Goal: Task Accomplishment & Management: Manage account settings

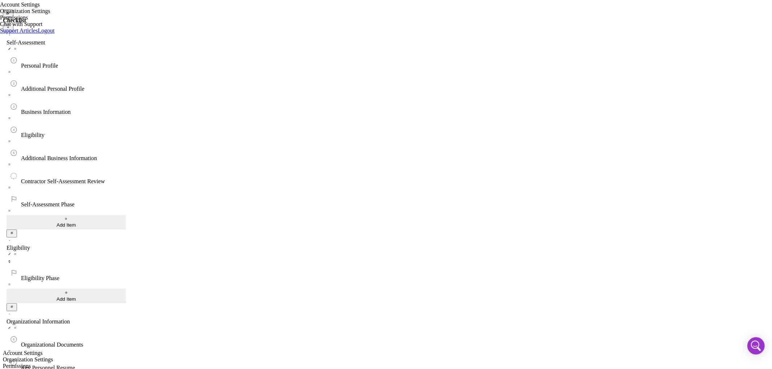
scroll to position [953, 0]
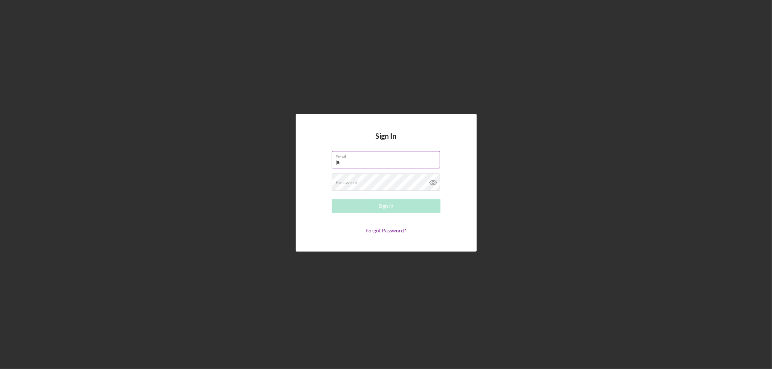
type input "[PERSON_NAME][EMAIL_ADDRESS][PERSON_NAME][DOMAIN_NAME]"
click at [378, 182] on div "Password Required" at bounding box center [386, 183] width 109 height 18
click at [332, 199] on button "Sign In" at bounding box center [386, 206] width 109 height 14
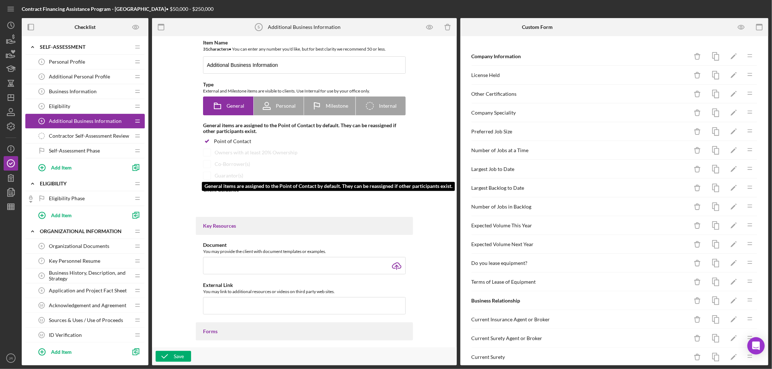
type textarea "<div>This form will give us a broad overview and summary of your background and…"
type textarea "<div>Thank you for completing this stage.&nbsp;</div>"
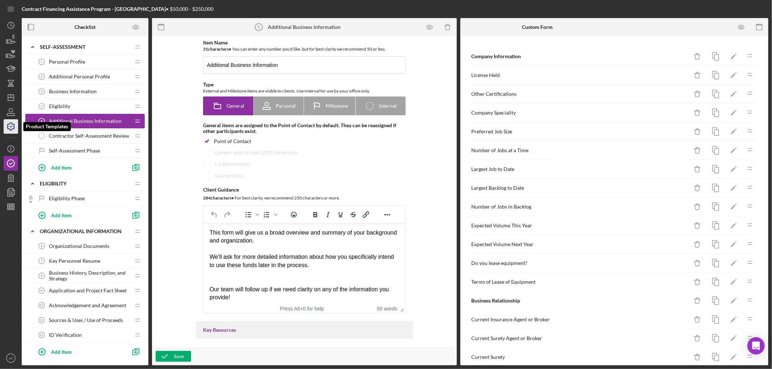
click at [11, 128] on icon "button" at bounding box center [11, 127] width 18 height 18
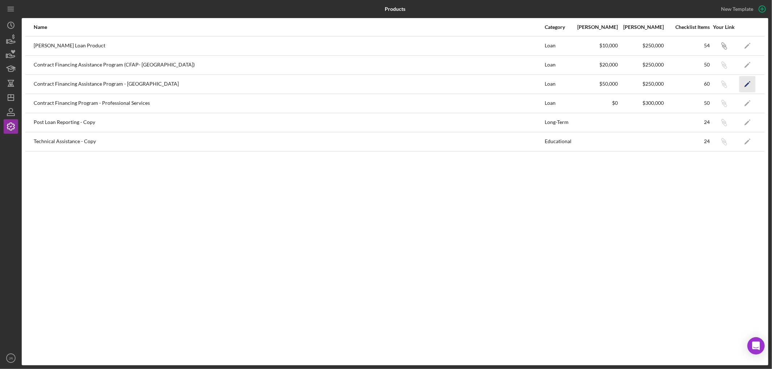
click at [749, 86] on icon "Icon/Edit" at bounding box center [747, 84] width 16 height 16
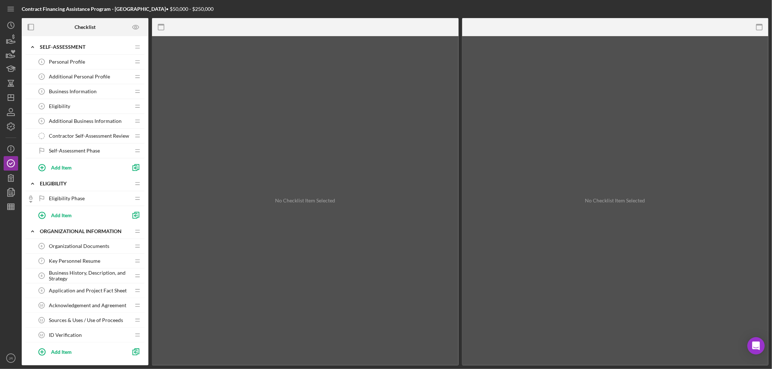
click at [83, 138] on span "Contractor Self-Assessment Review" at bounding box center [89, 136] width 80 height 6
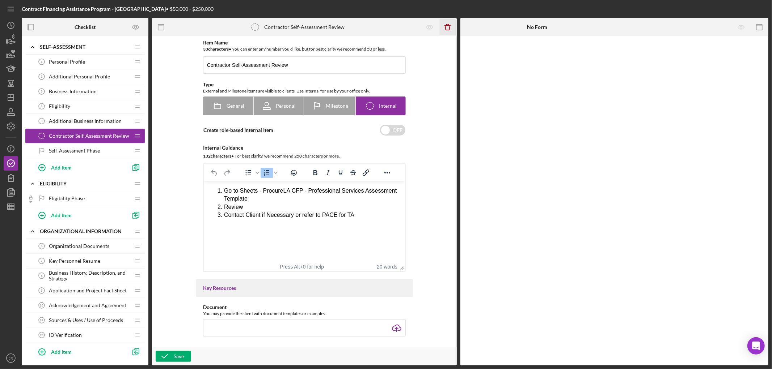
click at [443, 27] on icon "Icon/Delete" at bounding box center [447, 27] width 16 height 16
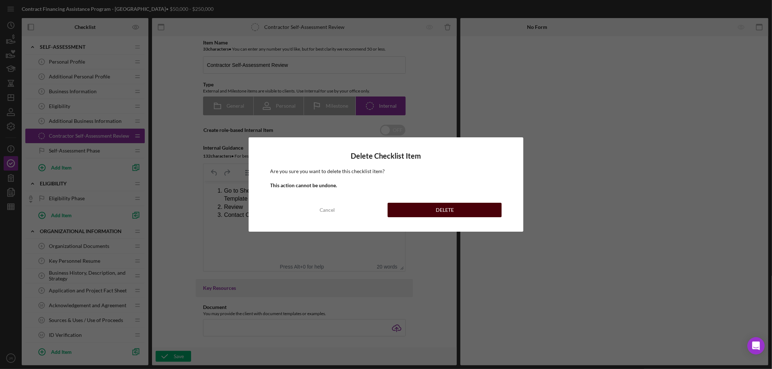
click at [436, 211] on button "DELETE" at bounding box center [445, 210] width 114 height 14
